Goal: Transaction & Acquisition: Purchase product/service

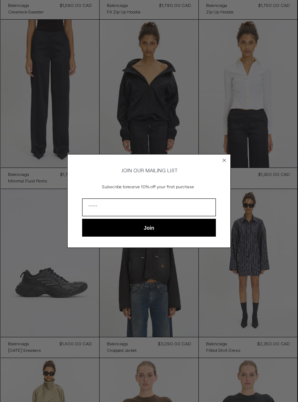
click at [227, 160] on circle "Close dialog" at bounding box center [224, 160] width 7 height 7
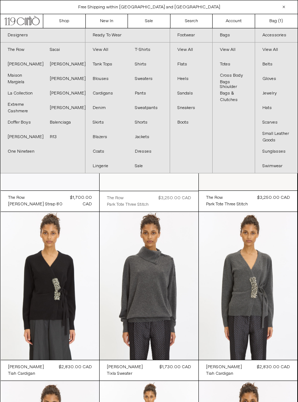
click at [28, 90] on link "La Collection" at bounding box center [21, 93] width 42 height 15
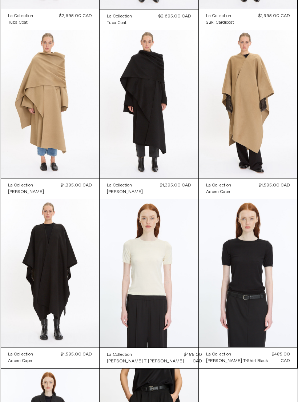
scroll to position [182, 0]
click at [50, 292] on at bounding box center [50, 273] width 99 height 148
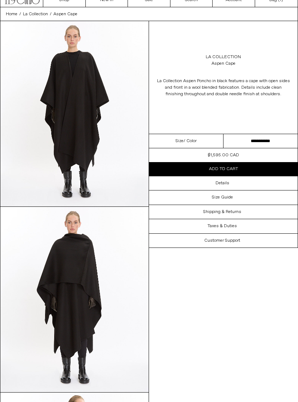
scroll to position [20, 0]
